Goal: Task Accomplishment & Management: Use online tool/utility

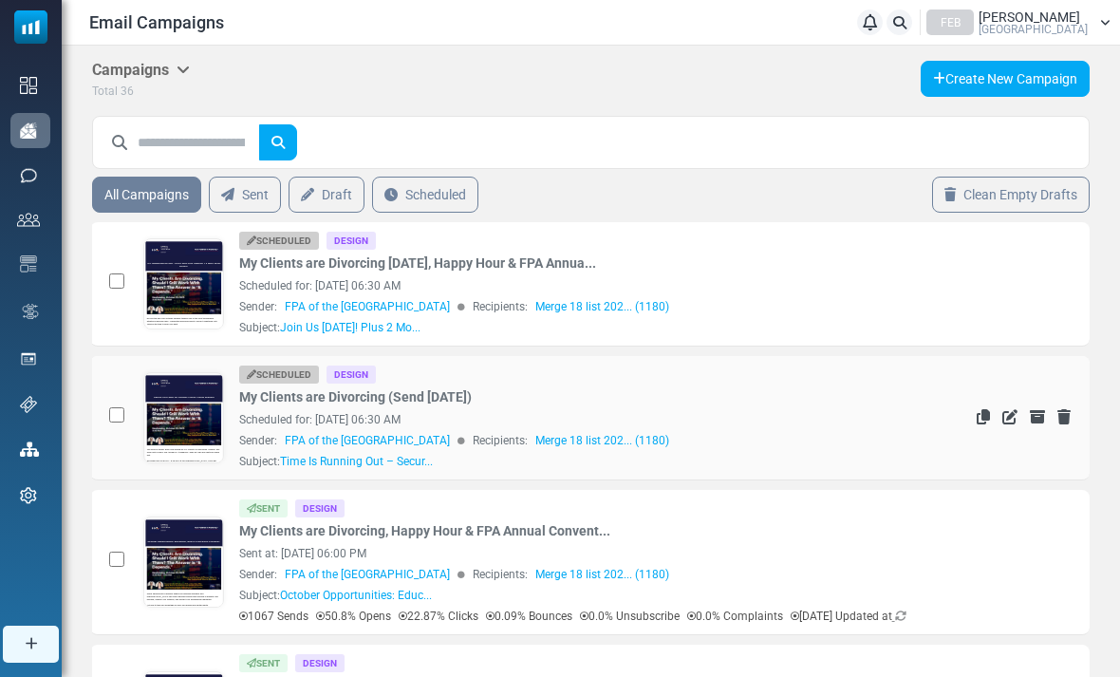
scroll to position [0, 77]
click at [1013, 415] on icon "Edit" at bounding box center [1010, 416] width 15 height 15
click at [1012, 276] on icon "Edit" at bounding box center [1010, 282] width 15 height 15
click at [1016, 279] on icon "Edit" at bounding box center [1010, 282] width 15 height 15
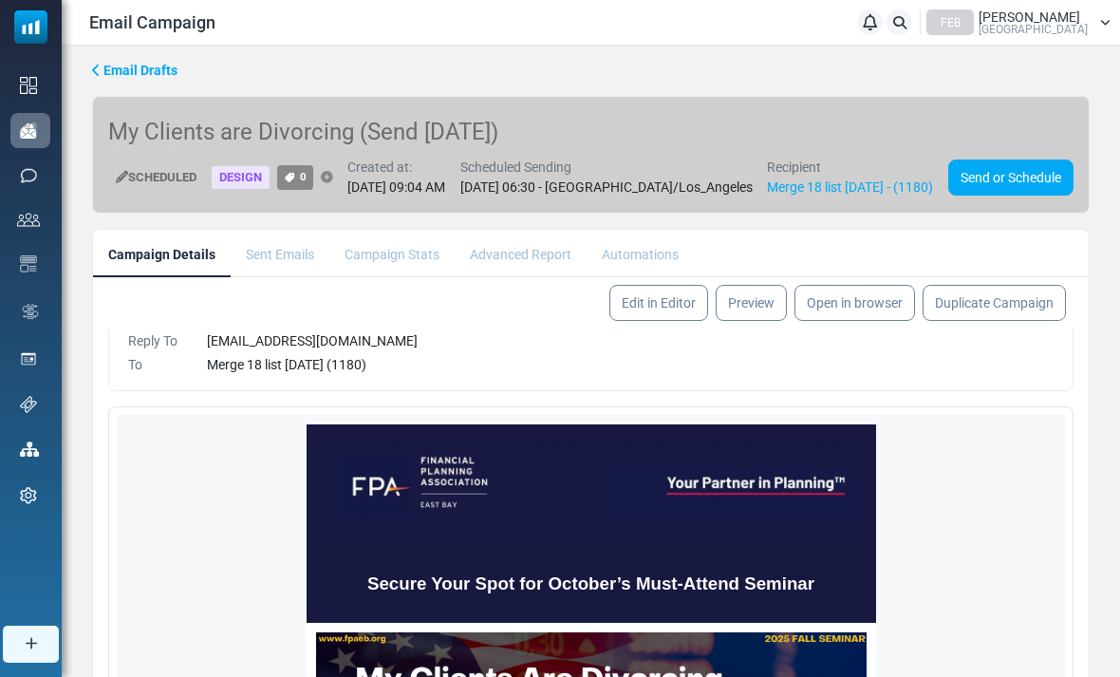
scroll to position [76, 0]
click at [661, 322] on link "Edit in Editor" at bounding box center [658, 303] width 103 height 38
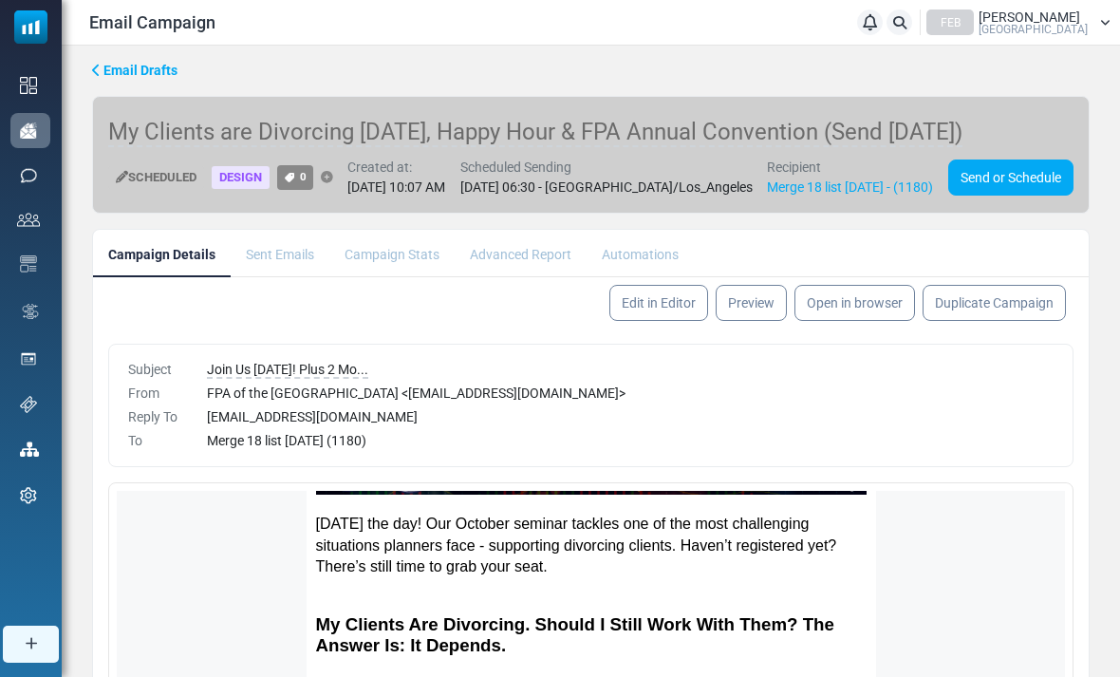
click at [1014, 451] on div "Merge 18 list [DATE] (1180)" at bounding box center [630, 441] width 847 height 20
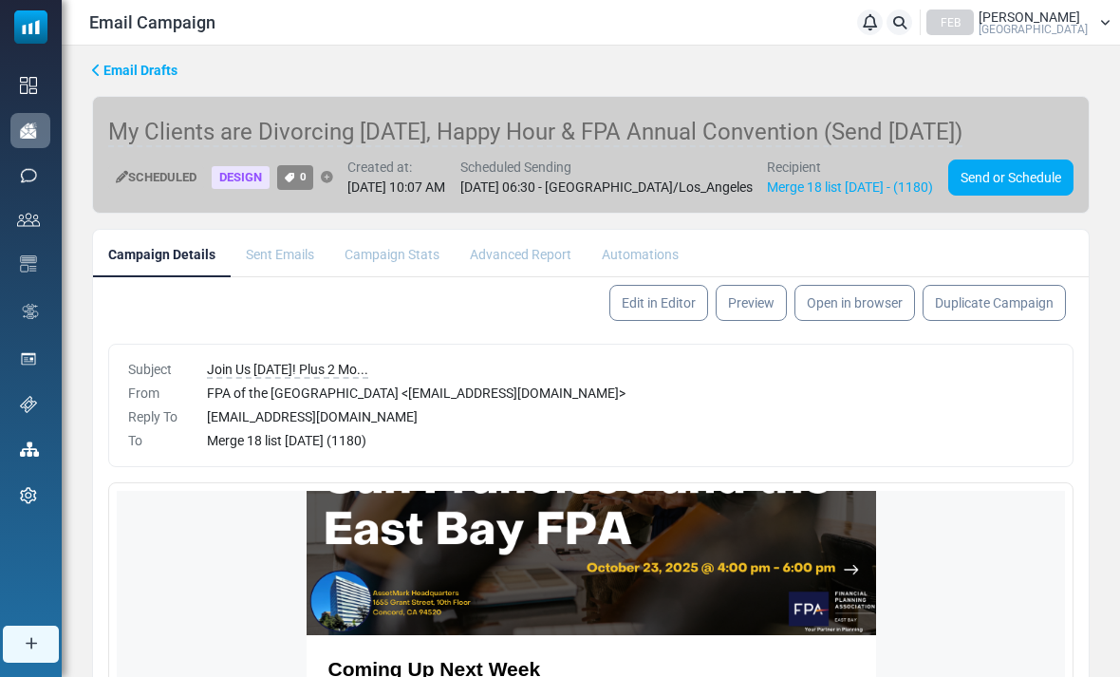
scroll to position [1523, 0]
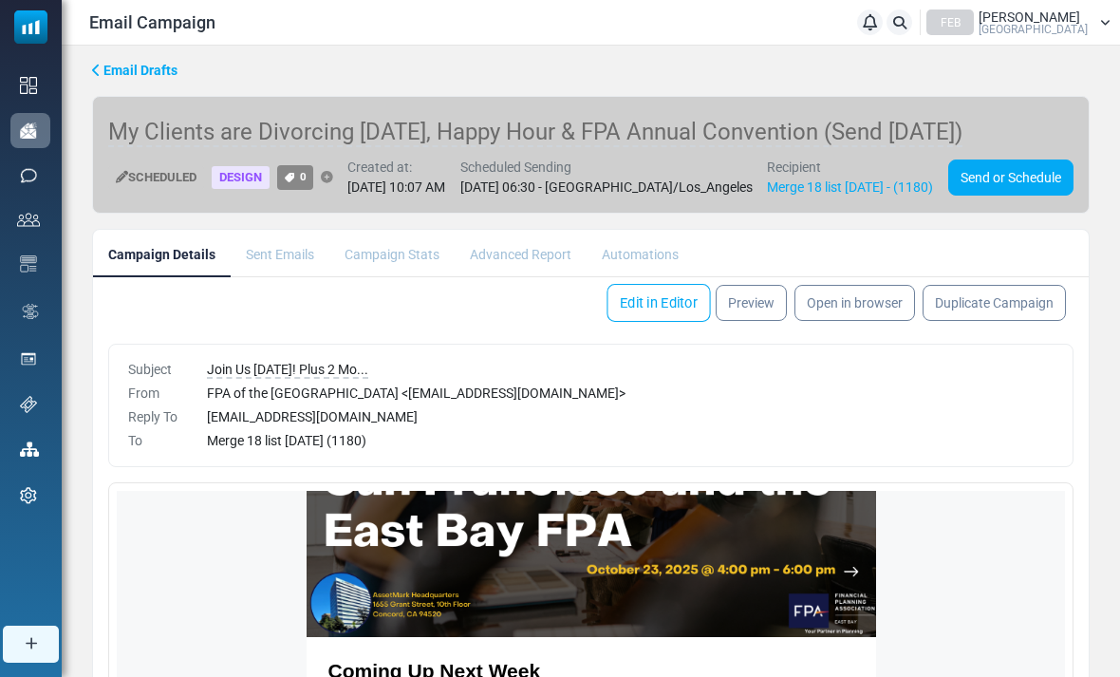
click at [642, 319] on link "Edit in Editor" at bounding box center [658, 303] width 103 height 38
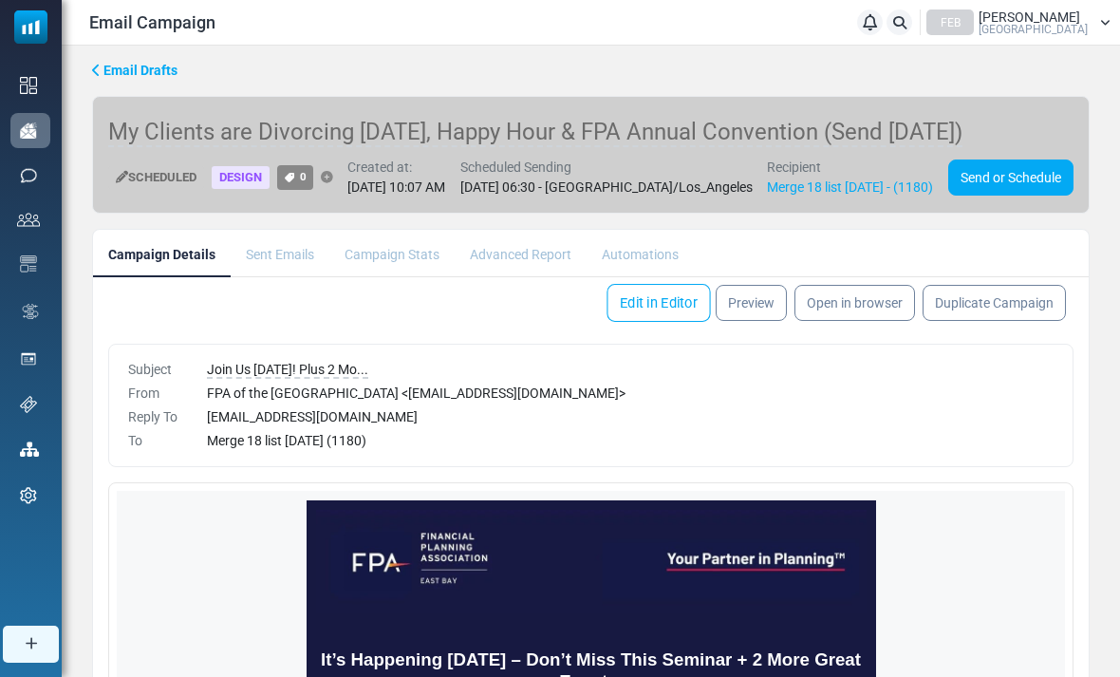
click at [642, 322] on link "Edit in Editor" at bounding box center [658, 303] width 103 height 38
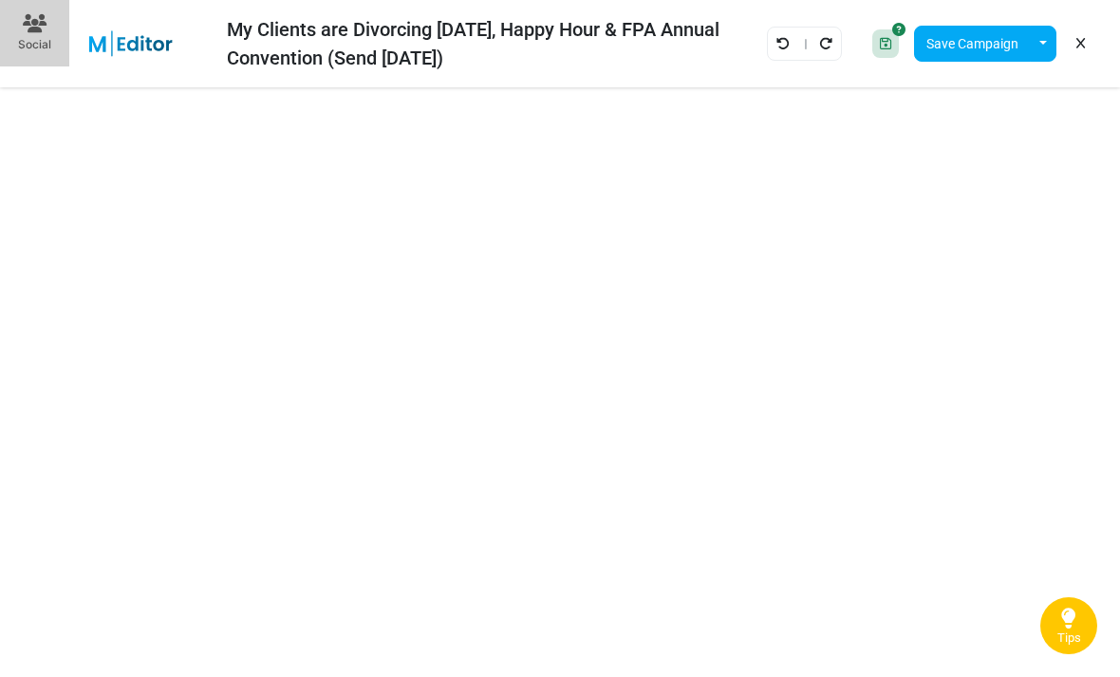
scroll to position [59, 0]
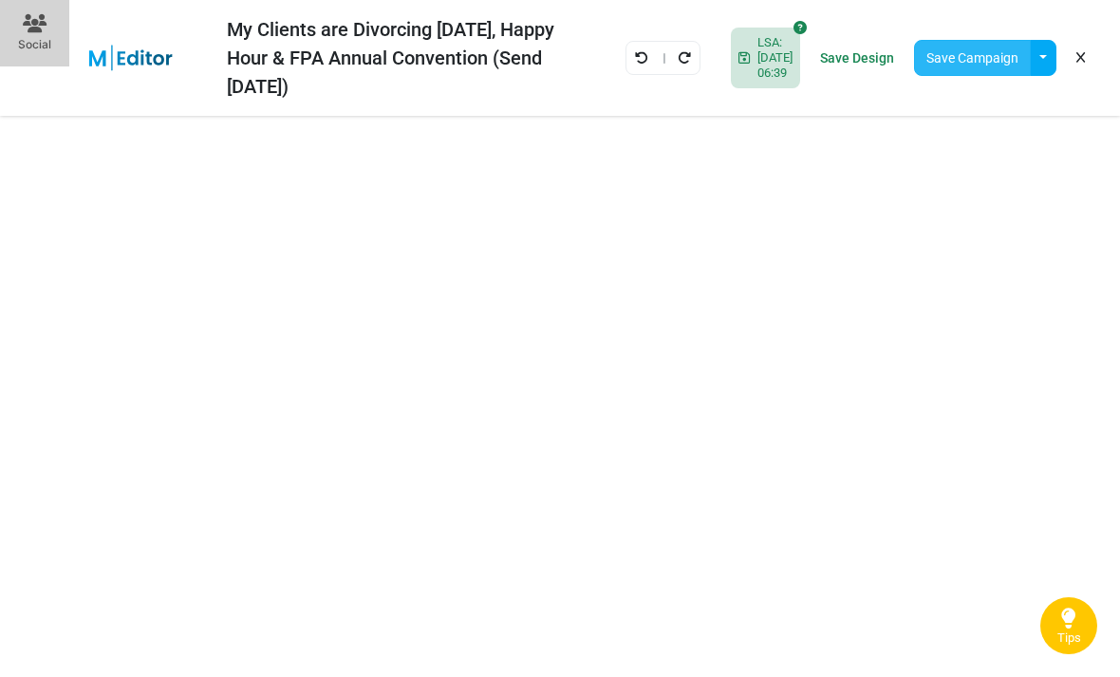
click at [967, 65] on button "Save Campaign" at bounding box center [972, 58] width 117 height 36
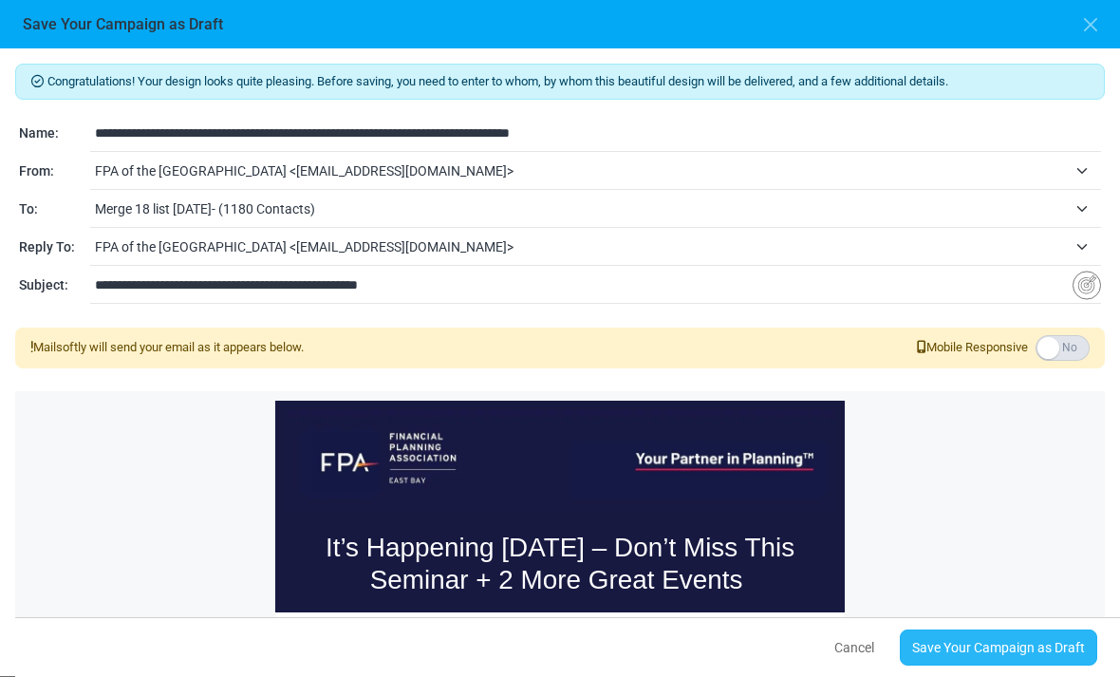
click at [1021, 661] on link "Save Your Campaign as Draft" at bounding box center [998, 647] width 197 height 36
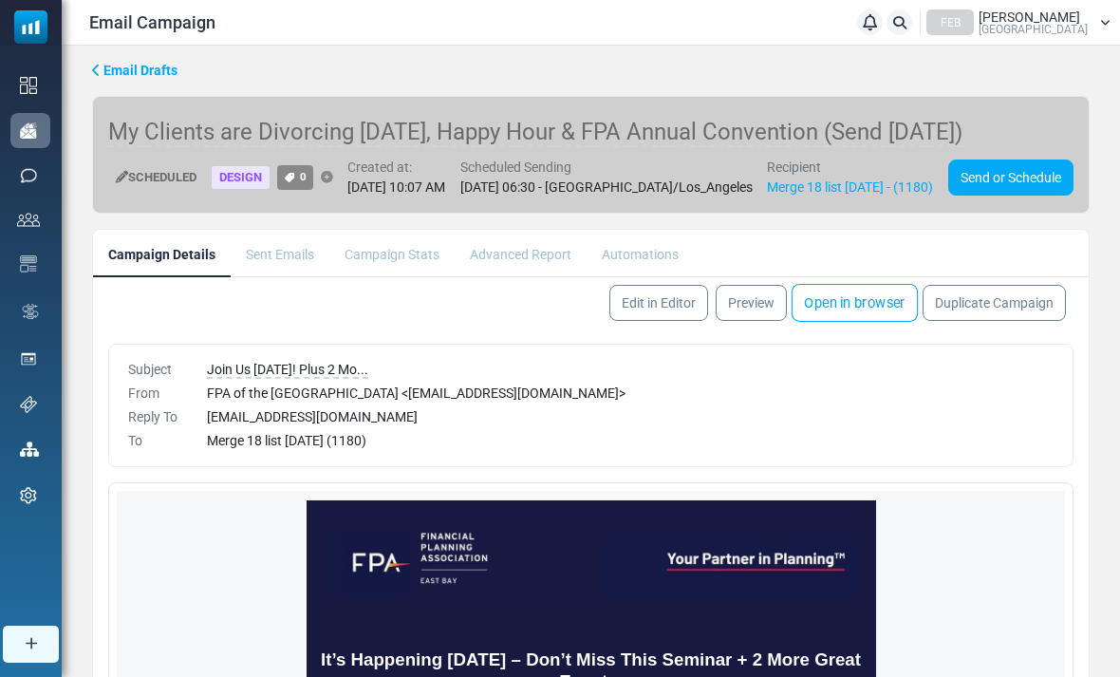
click at [862, 320] on link "Open in browser" at bounding box center [855, 303] width 126 height 38
